Goal: Use online tool/utility: Use online tool/utility

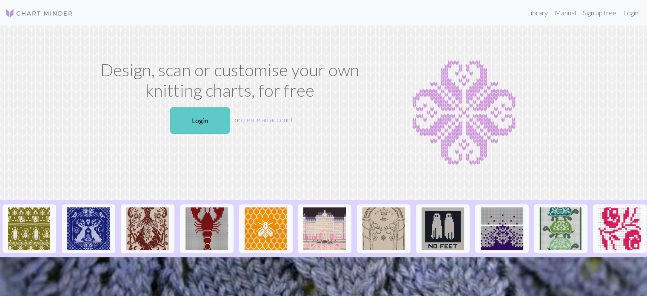
click at [211, 117] on link "Login" at bounding box center [200, 120] width 60 height 26
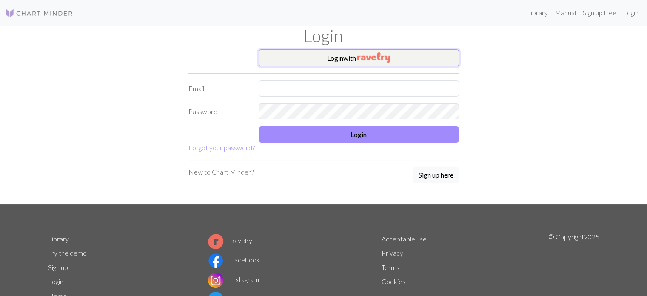
click at [310, 56] on button "Login with" at bounding box center [359, 57] width 200 height 17
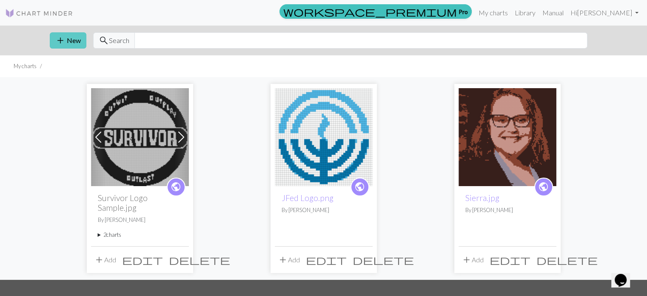
click at [55, 36] on span "add" at bounding box center [60, 40] width 10 height 12
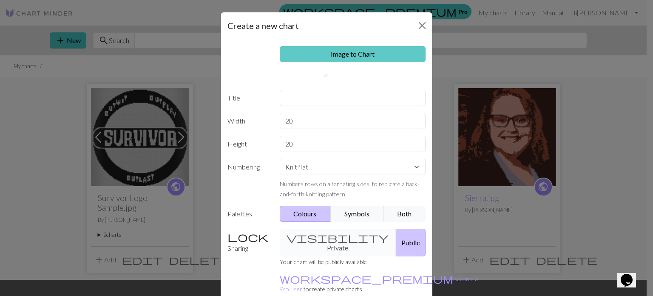
click at [292, 57] on link "Image to Chart" at bounding box center [353, 54] width 146 height 16
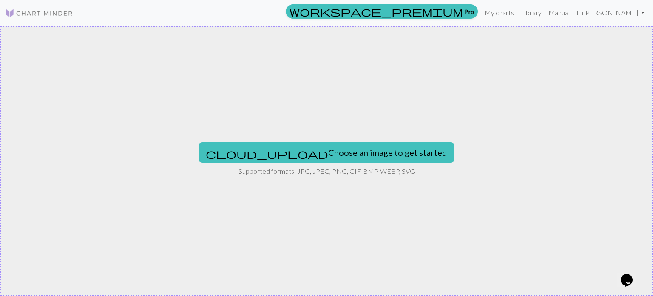
click at [308, 83] on div "cloud_upload Choose an image to get started Supported formats: JPG, JPEG, PNG, …" at bounding box center [326, 161] width 653 height 270
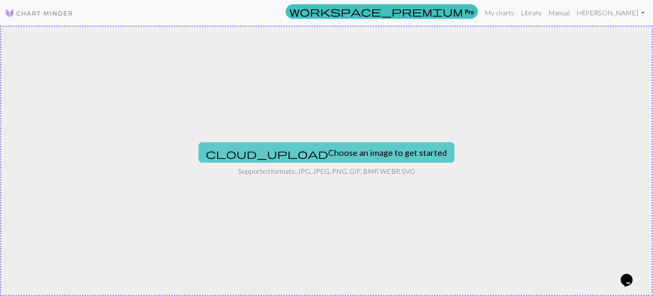
click at [312, 149] on button "cloud_upload Choose an image to get started" at bounding box center [327, 152] width 256 height 20
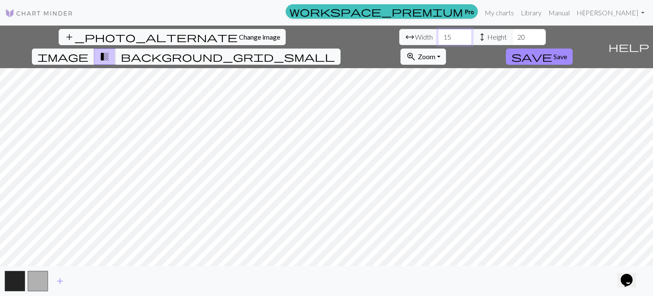
click at [438, 34] on input "15" at bounding box center [455, 37] width 34 height 16
click at [438, 34] on input "16" at bounding box center [455, 37] width 34 height 16
click at [438, 34] on input "17" at bounding box center [455, 37] width 34 height 16
click at [438, 34] on input "18" at bounding box center [455, 37] width 34 height 16
click at [438, 34] on input "19" at bounding box center [455, 37] width 34 height 16
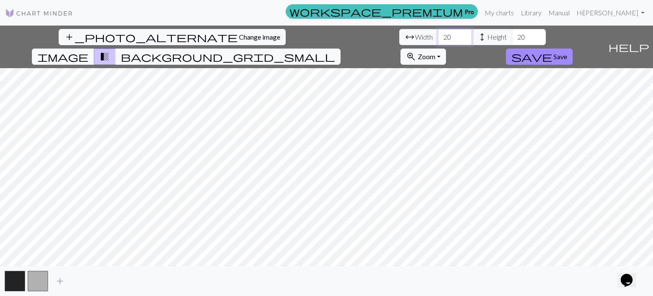
click at [438, 34] on input "20" at bounding box center [455, 37] width 34 height 16
click at [438, 34] on input "21" at bounding box center [455, 37] width 34 height 16
click at [438, 34] on input "22" at bounding box center [455, 37] width 34 height 16
click at [438, 34] on input "23" at bounding box center [455, 37] width 34 height 16
click at [438, 34] on input "24" at bounding box center [455, 37] width 34 height 16
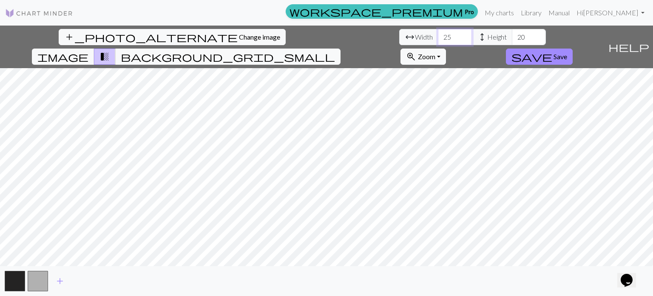
click at [438, 34] on input "25" at bounding box center [455, 37] width 34 height 16
click at [438, 34] on input "26" at bounding box center [455, 37] width 34 height 16
click at [438, 34] on input "27" at bounding box center [455, 37] width 34 height 16
click at [438, 34] on input "28" at bounding box center [455, 37] width 34 height 16
click at [438, 34] on input "29" at bounding box center [455, 37] width 34 height 16
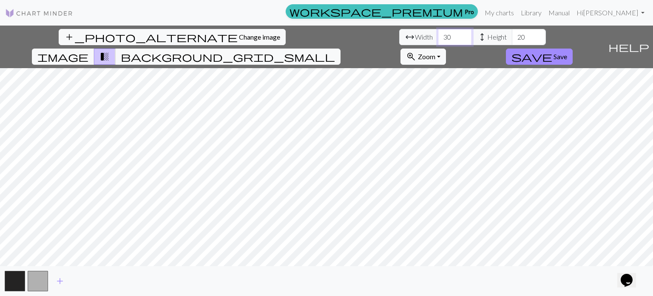
click at [438, 34] on input "30" at bounding box center [455, 37] width 34 height 16
type input "50"
click at [488, 34] on span "Height" at bounding box center [498, 37] width 20 height 10
click at [512, 37] on input "20" at bounding box center [529, 37] width 34 height 16
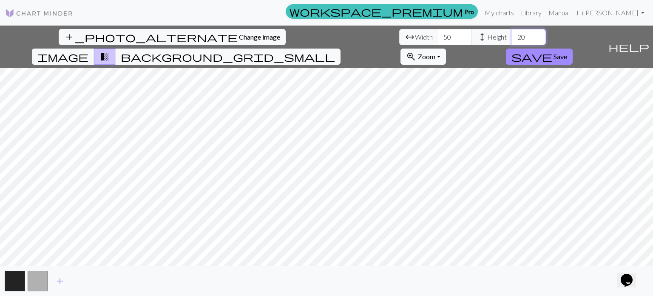
click at [512, 37] on input "20" at bounding box center [529, 37] width 34 height 16
type input "50"
click at [438, 41] on input "50" at bounding box center [455, 37] width 34 height 16
type input "6"
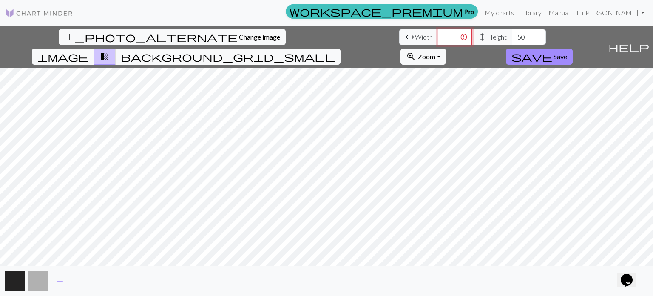
type input "0"
type input "5"
type input "60"
click at [512, 35] on input "50" at bounding box center [529, 37] width 34 height 16
type input "80"
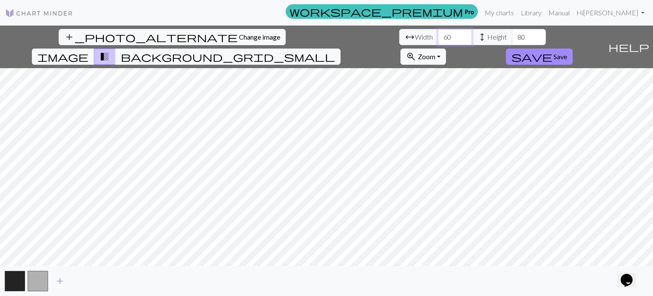
drag, startPoint x: 201, startPoint y: 35, endPoint x: 168, endPoint y: 36, distance: 32.3
click at [399, 36] on div "arrow_range Width 60 height Height 80" at bounding box center [472, 37] width 147 height 16
type input "4"
type input "3"
type input "40"
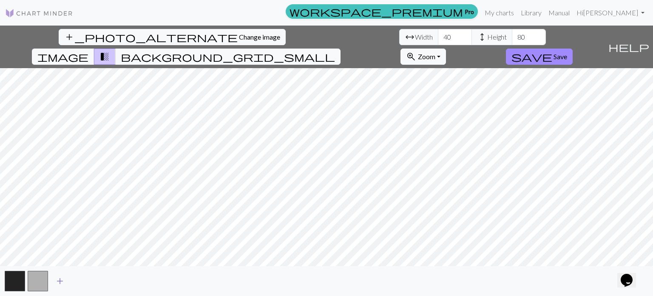
click at [55, 285] on span "add" at bounding box center [60, 281] width 10 height 12
click at [55, 285] on button "button" at bounding box center [61, 281] width 20 height 20
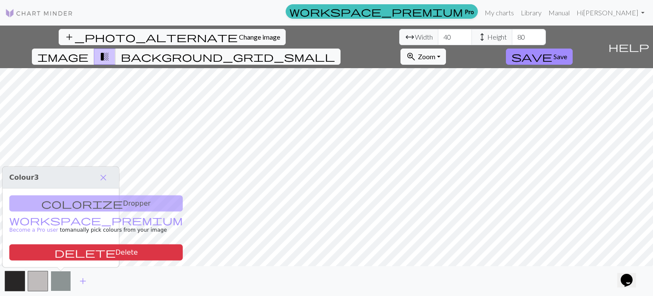
click at [56, 284] on button "button" at bounding box center [61, 281] width 20 height 20
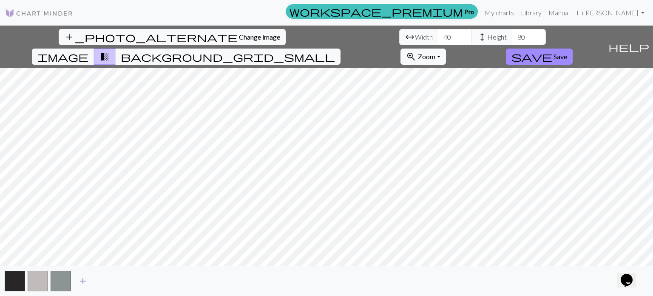
click at [80, 280] on span "add" at bounding box center [83, 281] width 10 height 12
click at [106, 278] on span "add" at bounding box center [106, 281] width 10 height 12
drag, startPoint x: 269, startPoint y: 38, endPoint x: 245, endPoint y: 42, distance: 24.2
click at [399, 42] on div "arrow_range Width 40 height Height 80" at bounding box center [472, 37] width 147 height 16
type input "40"
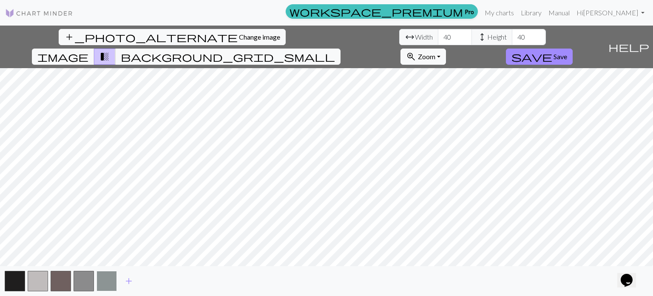
click at [103, 282] on button "button" at bounding box center [107, 281] width 20 height 20
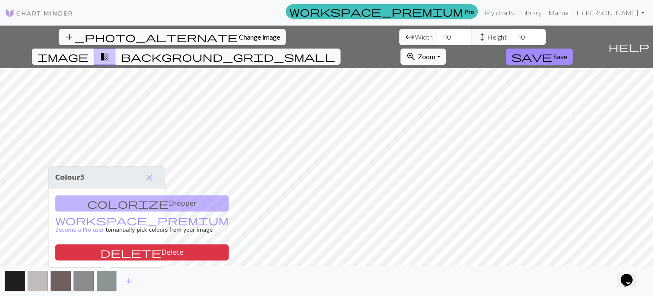
click at [103, 282] on button "button" at bounding box center [107, 281] width 20 height 20
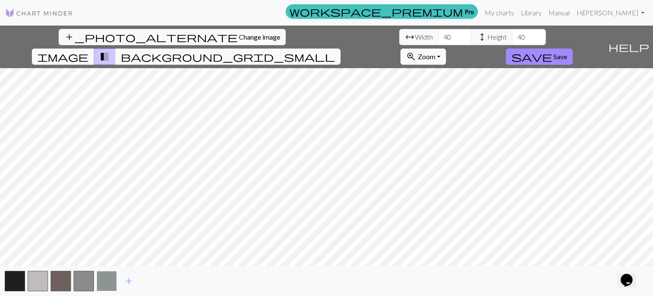
click at [100, 273] on button "button" at bounding box center [107, 281] width 20 height 20
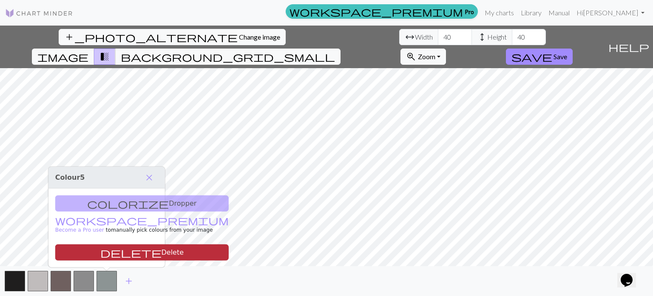
click at [102, 252] on button "delete Delete" at bounding box center [142, 252] width 174 height 16
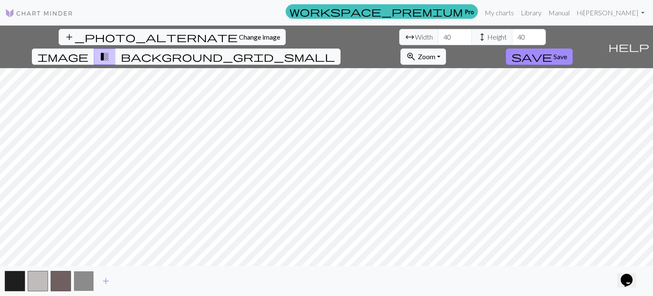
click at [90, 281] on button "button" at bounding box center [84, 281] width 20 height 20
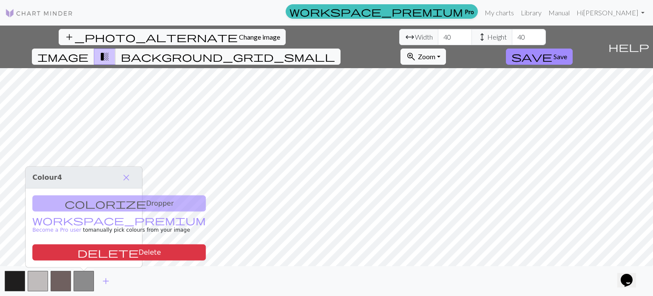
click at [91, 243] on div "colorize Dropper workspace_premium Become a Pro user to manually pick colours f…" at bounding box center [84, 227] width 117 height 79
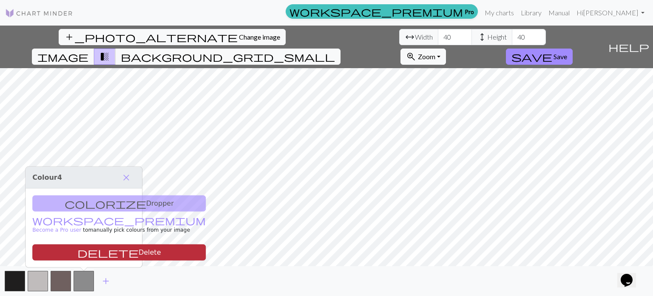
click at [91, 251] on button "delete Delete" at bounding box center [119, 252] width 174 height 16
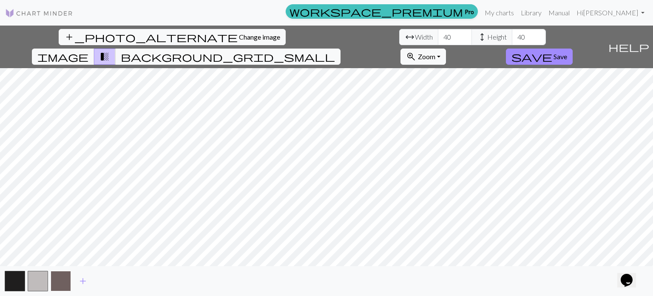
click at [56, 277] on button "button" at bounding box center [61, 281] width 20 height 20
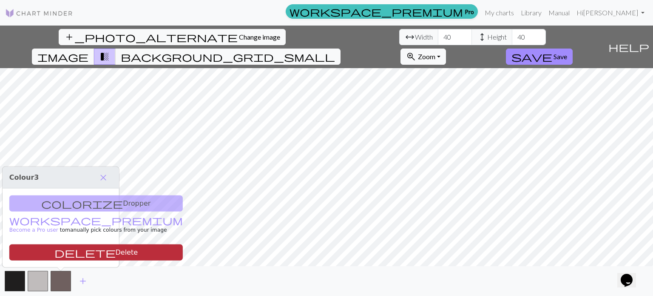
click at [56, 252] on button "delete Delete" at bounding box center [96, 252] width 174 height 16
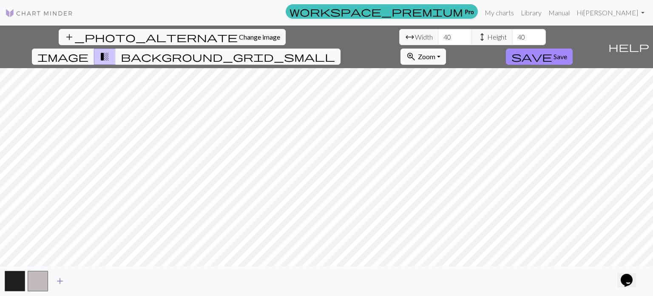
click at [62, 279] on span "add" at bounding box center [60, 281] width 10 height 12
click at [83, 280] on span "add" at bounding box center [83, 281] width 10 height 12
click at [83, 280] on button "button" at bounding box center [84, 281] width 20 height 20
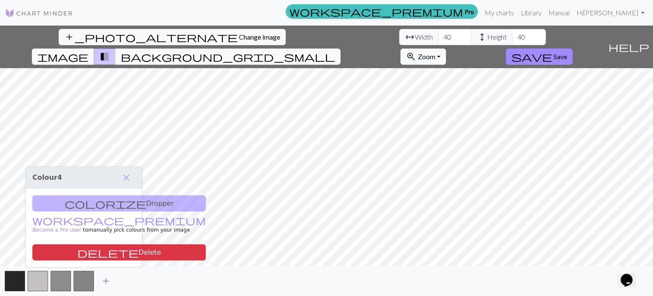
click at [106, 280] on span "add" at bounding box center [106, 281] width 10 height 12
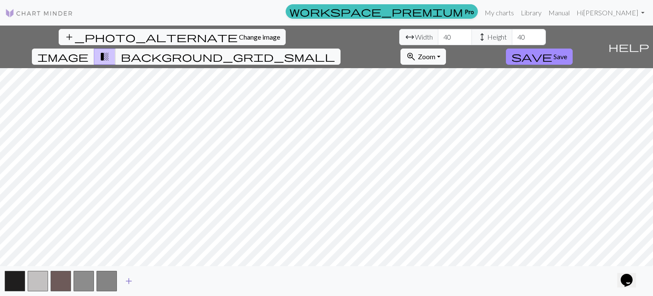
click at [136, 279] on button "add" at bounding box center [128, 281] width 21 height 16
drag, startPoint x: 109, startPoint y: 280, endPoint x: 60, endPoint y: 279, distance: 49.0
click at [60, 279] on button "button" at bounding box center [61, 281] width 20 height 20
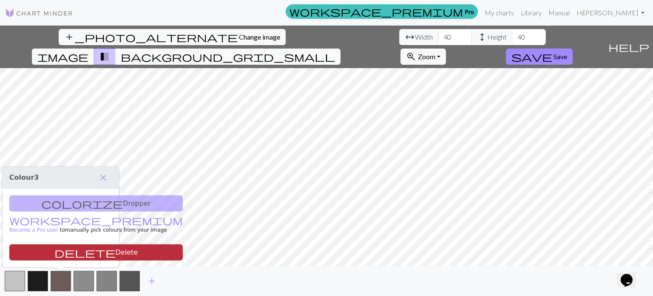
click at [54, 255] on span "delete" at bounding box center [84, 252] width 61 height 12
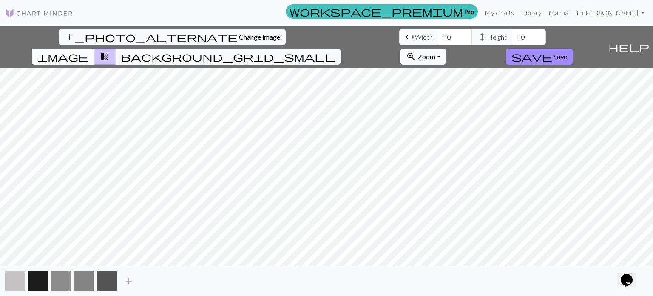
drag, startPoint x: 495, startPoint y: 44, endPoint x: 352, endPoint y: 39, distance: 143.0
click at [94, 48] on button "image" at bounding box center [63, 56] width 63 height 16
click at [110, 51] on span "transition_fade" at bounding box center [105, 57] width 10 height 12
click at [335, 51] on span "background_grid_small" at bounding box center [228, 57] width 214 height 12
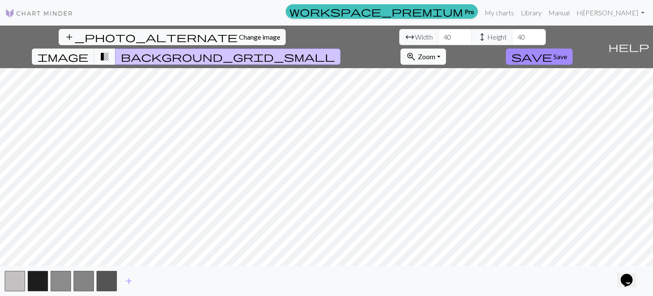
drag, startPoint x: 318, startPoint y: 19, endPoint x: 322, endPoint y: 17, distance: 4.6
drag, startPoint x: 325, startPoint y: 15, endPoint x: 229, endPoint y: 44, distance: 100.4
click at [472, 44] on span "height Height" at bounding box center [492, 37] width 41 height 16
drag, startPoint x: 229, startPoint y: 44, endPoint x: 220, endPoint y: 36, distance: 12.4
click at [399, 36] on div "arrow_range Width 40 height Height 40" at bounding box center [472, 37] width 147 height 16
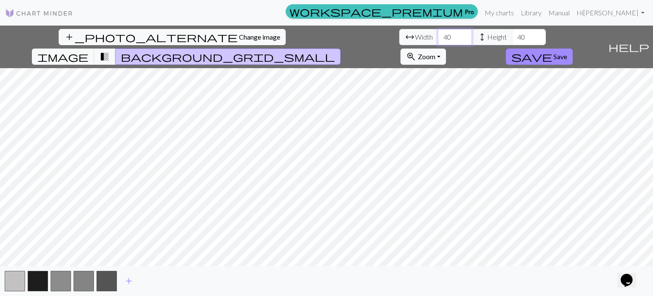
click at [438, 36] on input "40" at bounding box center [455, 37] width 34 height 16
